Goal: Obtain resource: Obtain resource

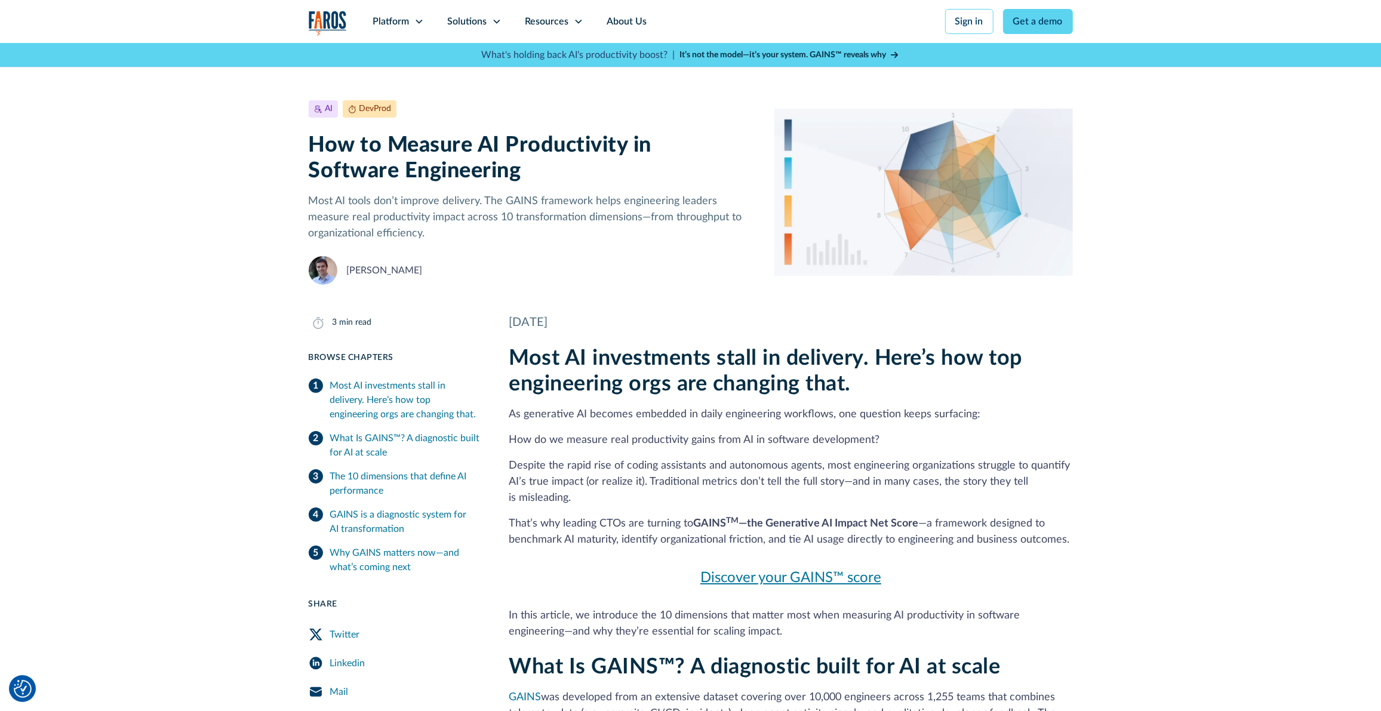
scroll to position [79, 0]
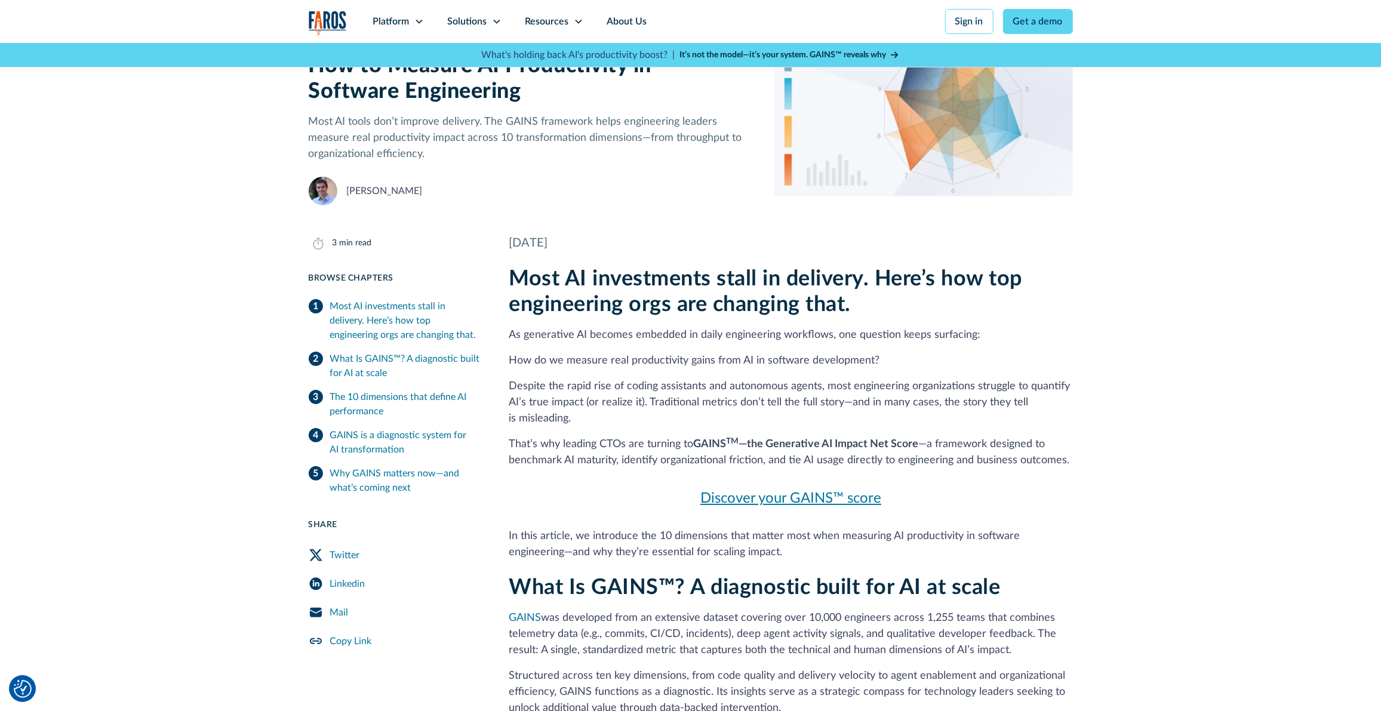
click at [744, 500] on link "Discover your GAINS™ score" at bounding box center [791, 498] width 564 height 21
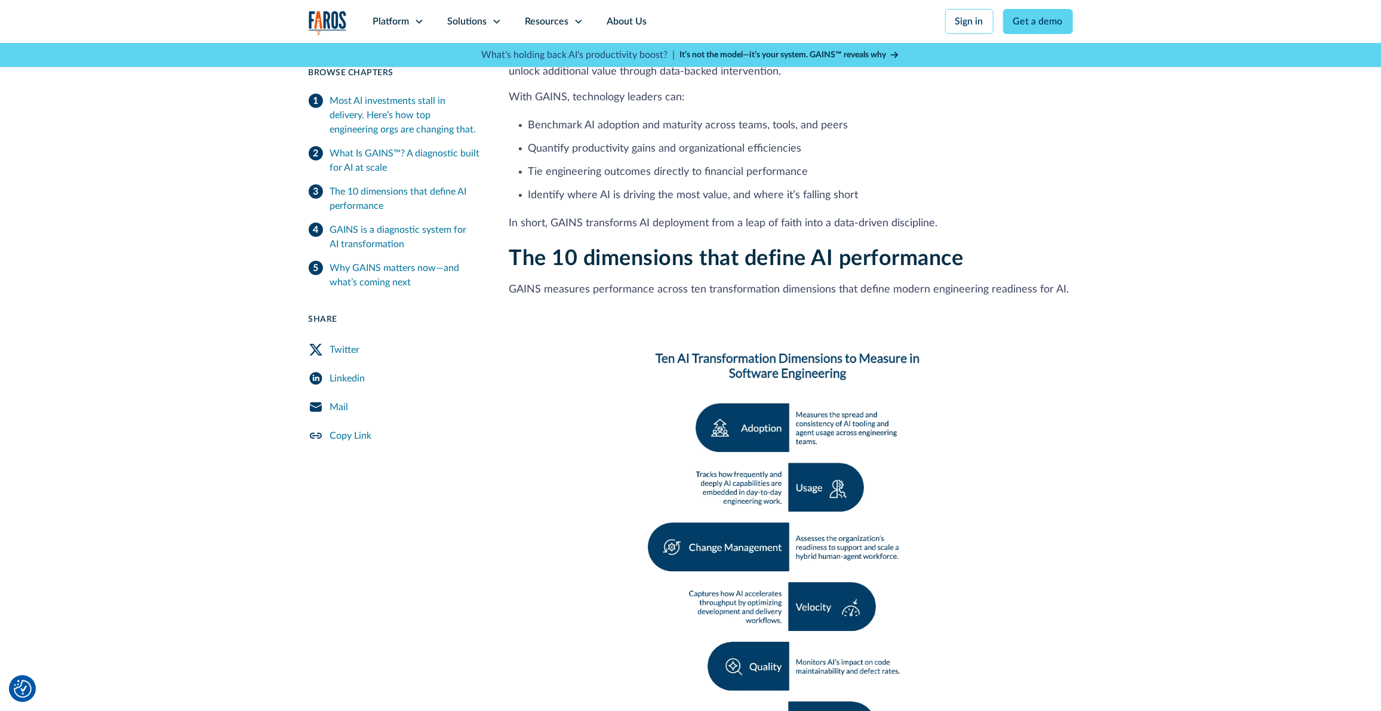
scroll to position [716, 0]
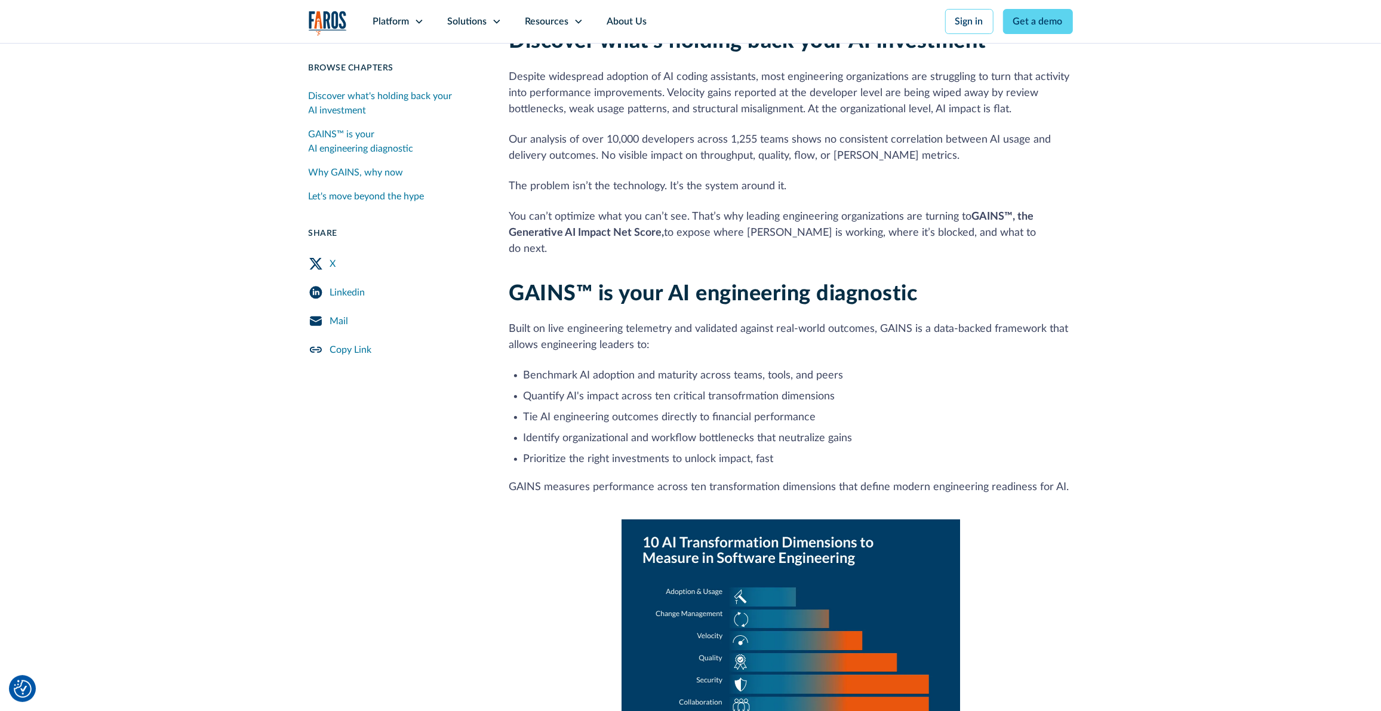
scroll to position [159, 0]
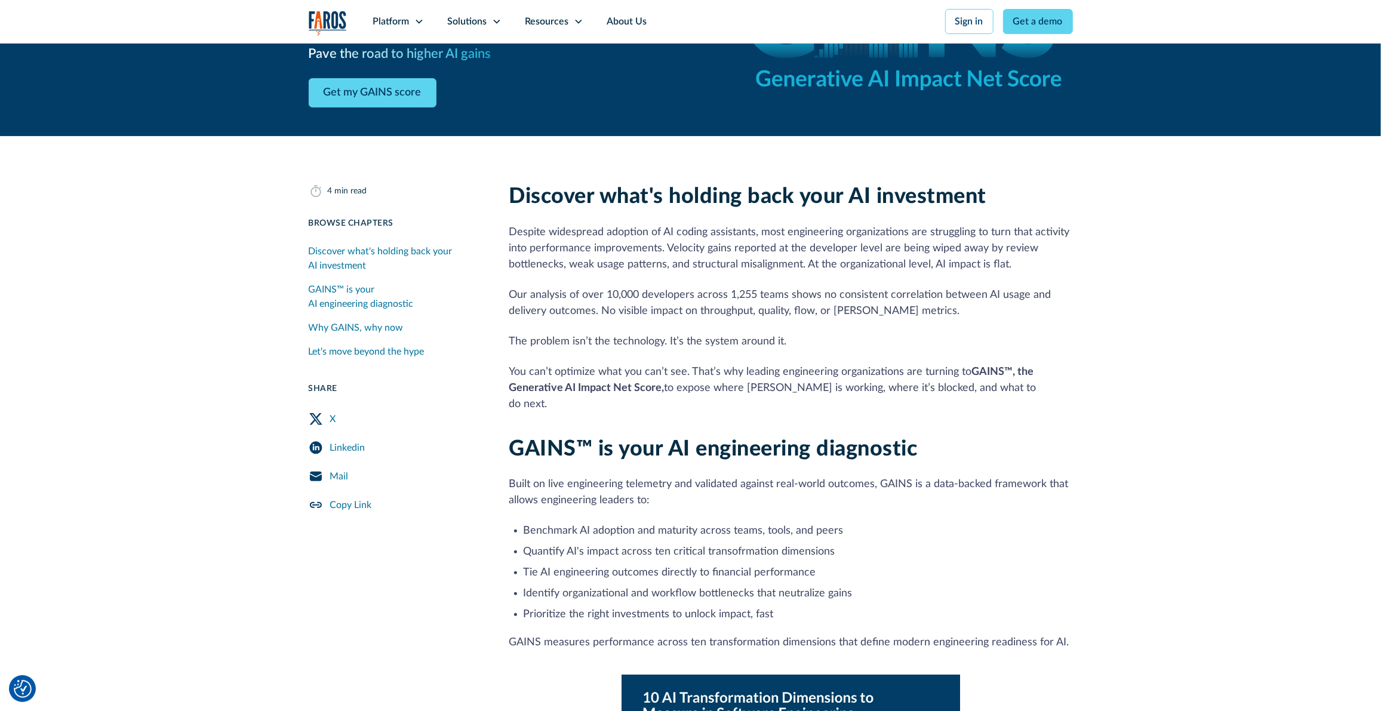
click at [343, 328] on div "Why GAINS, why now" at bounding box center [356, 328] width 95 height 14
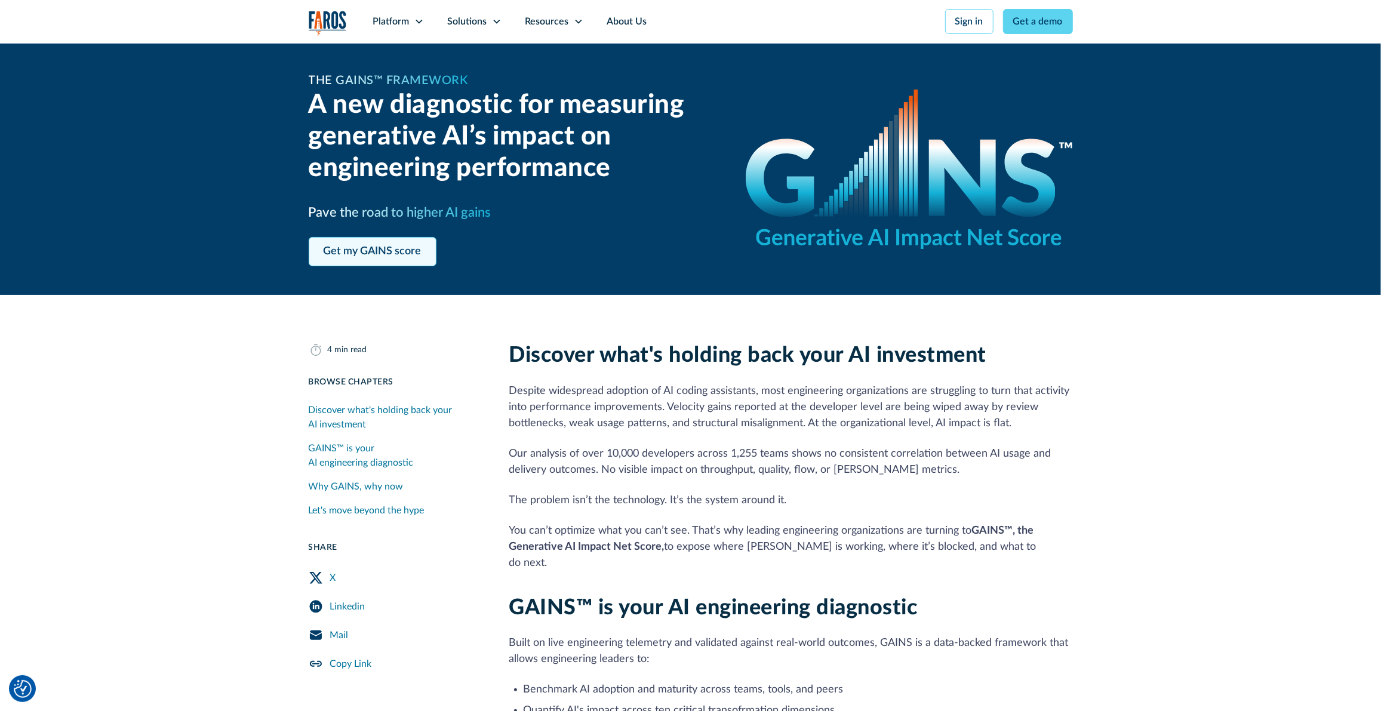
click at [370, 255] on link "Get my GAINS score" at bounding box center [373, 251] width 128 height 29
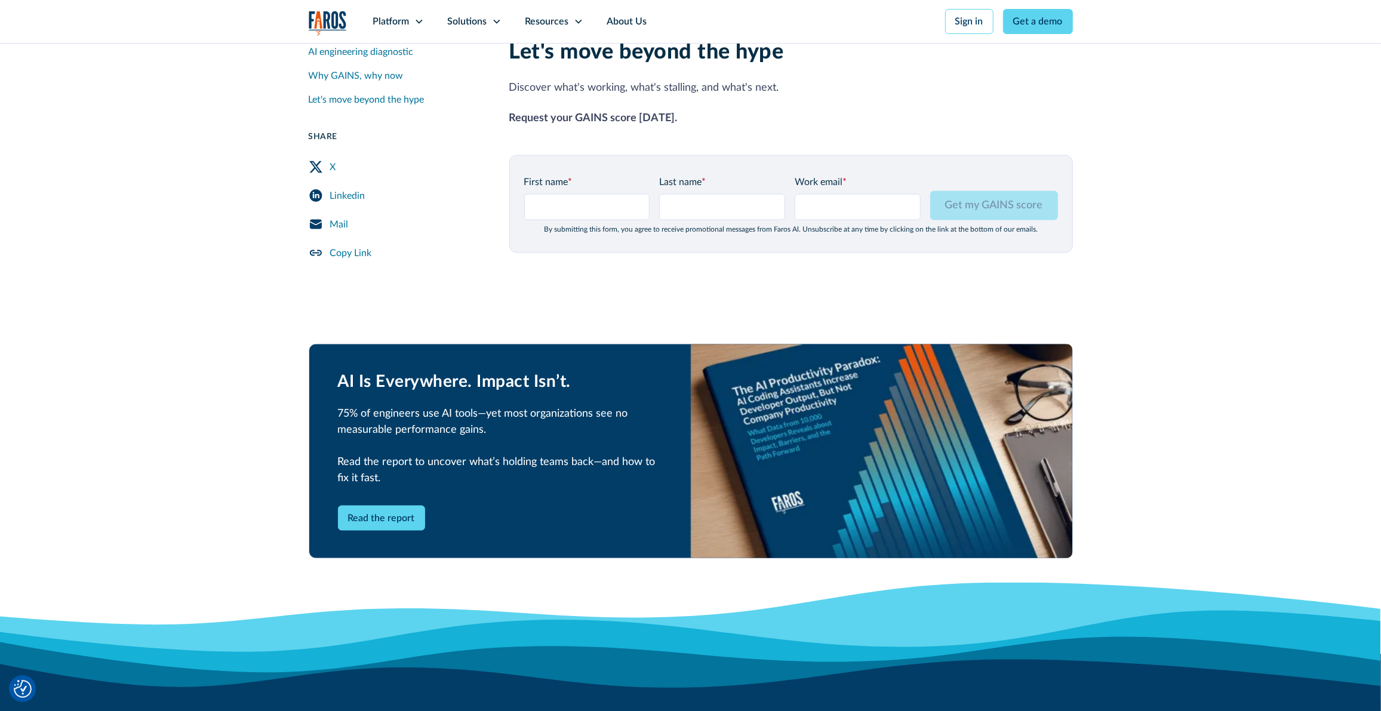
scroll to position [1318, 0]
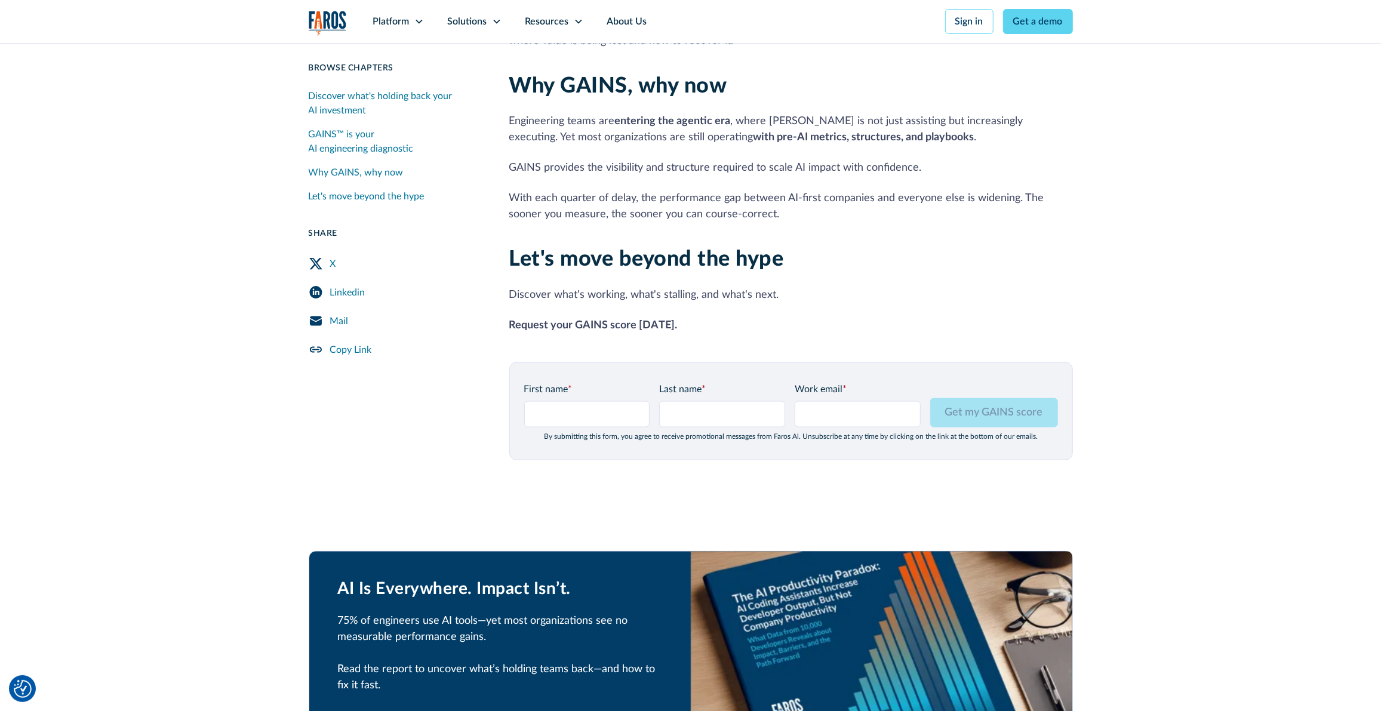
scroll to position [1277, 0]
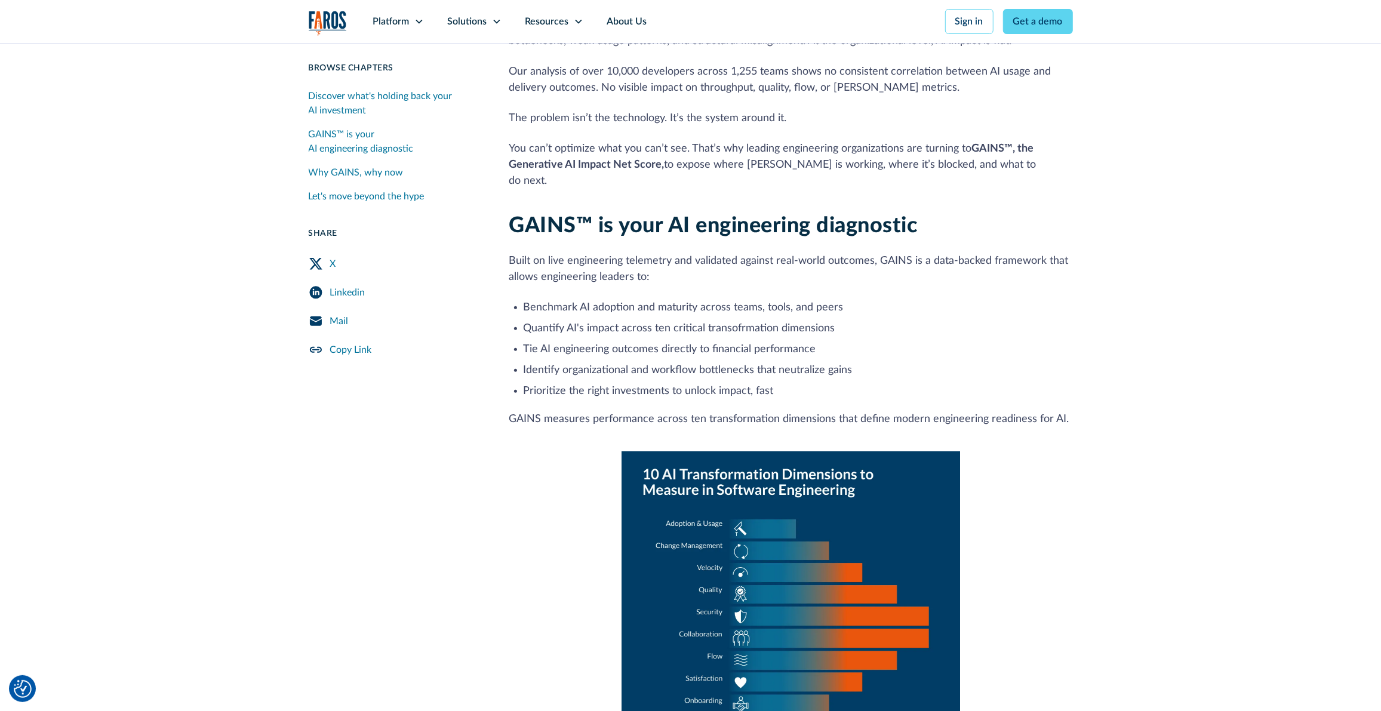
scroll to position [159, 0]
